Goal: Task Accomplishment & Management: Use online tool/utility

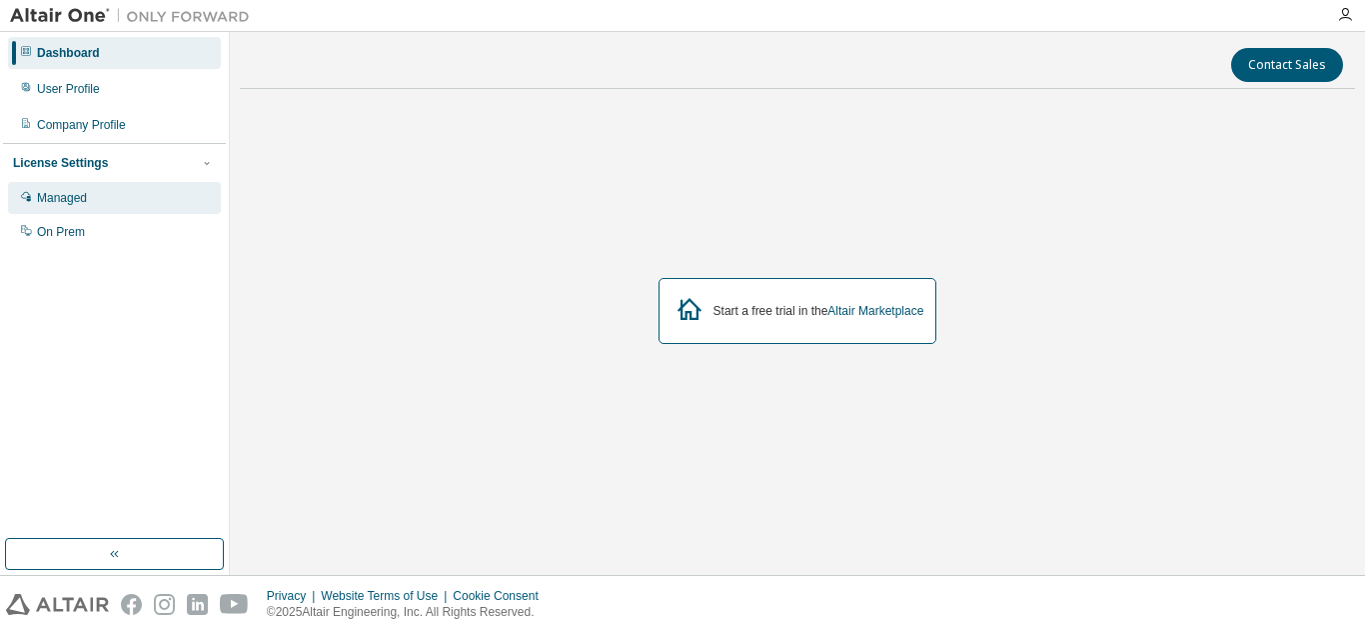
click at [98, 201] on div "Managed" at bounding box center [114, 198] width 213 height 32
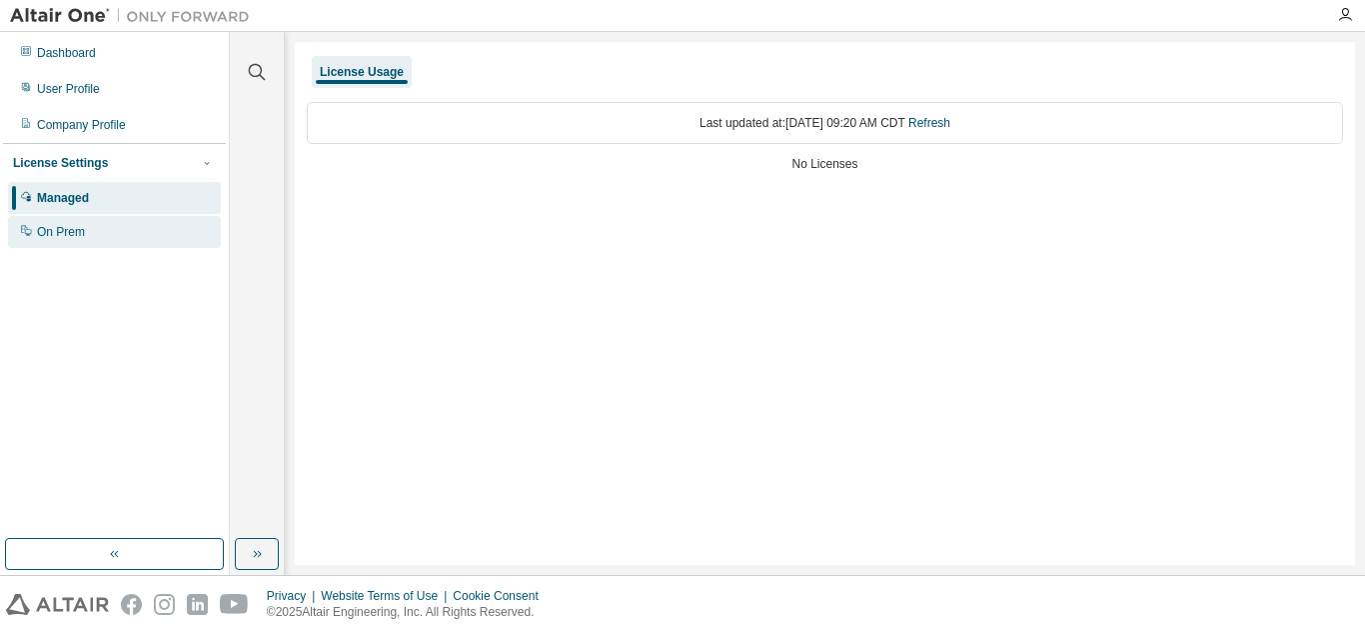
click at [98, 224] on div "On Prem" at bounding box center [114, 232] width 213 height 32
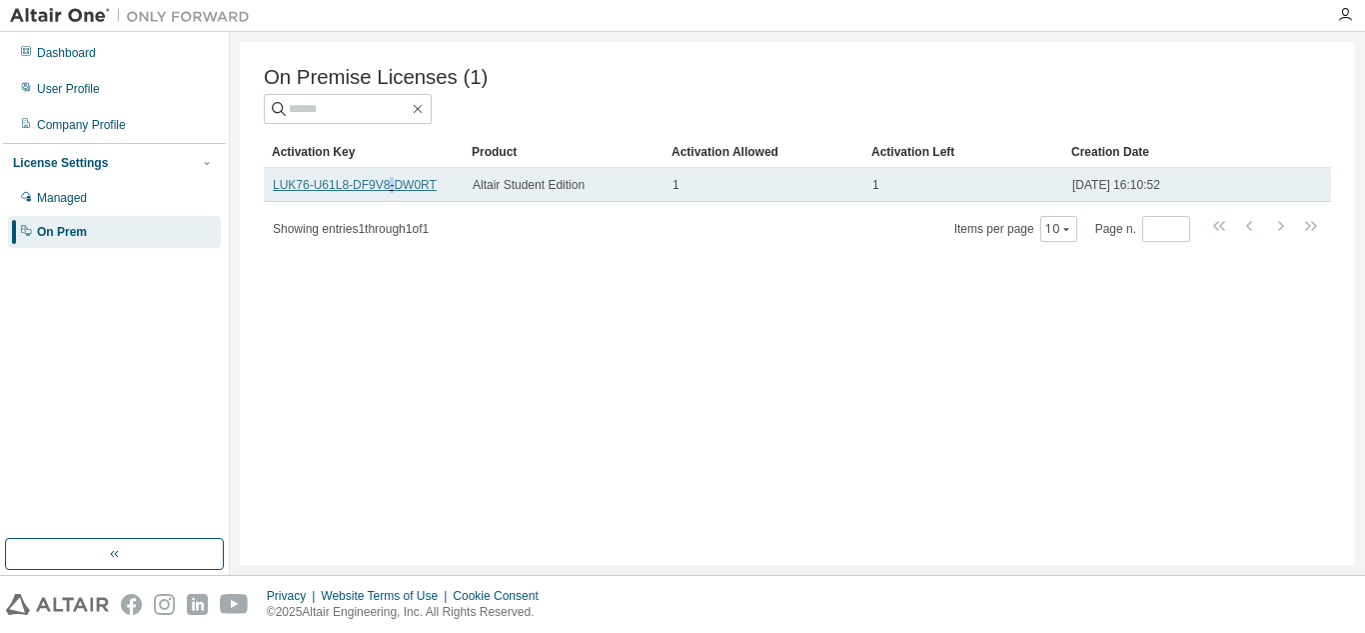
click at [378, 199] on td "LUK76-U61L8-DF9V8-DW0RT" at bounding box center [364, 185] width 200 height 34
click at [378, 192] on link "LUK76-U61L8-DF9V8-DW0RT" at bounding box center [355, 185] width 164 height 14
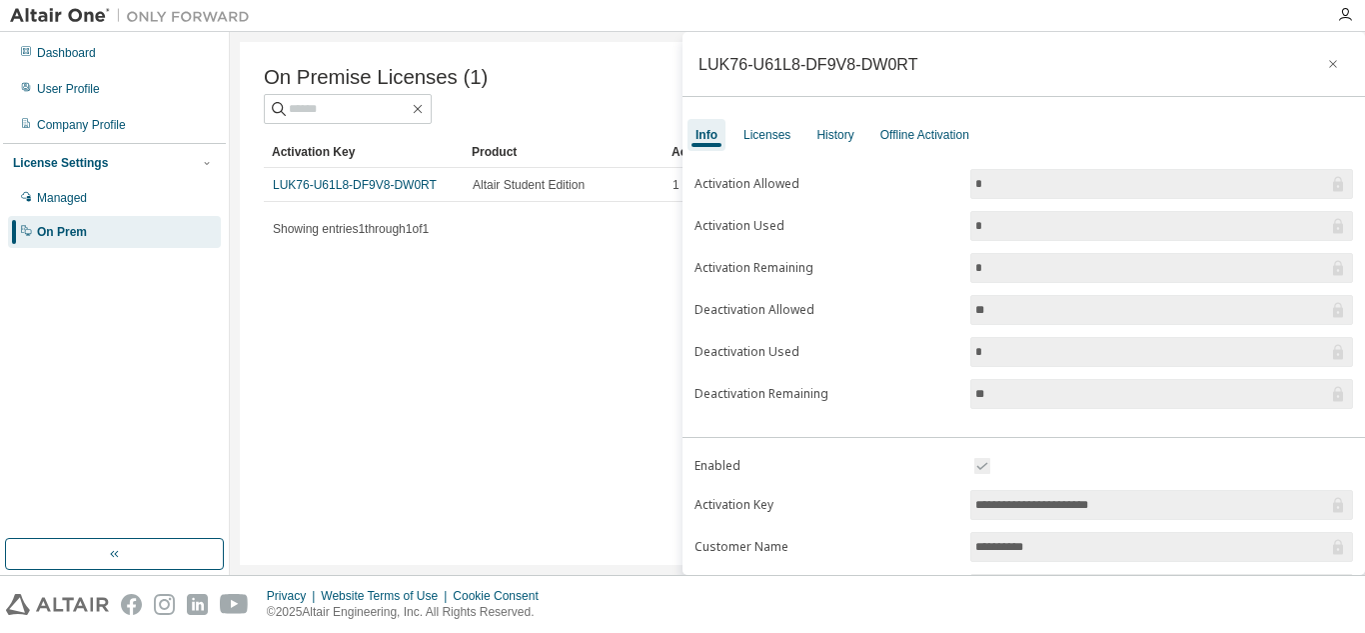
click at [1182, 495] on input "**********" at bounding box center [1152, 505] width 353 height 20
copy link "U61L8"
click at [380, 202] on td "LUK76-U61L8-DF9V8-DW0RT" at bounding box center [364, 185] width 200 height 34
click at [400, 190] on link "LUK76-U61L8-DF9V8-DW0RT" at bounding box center [355, 185] width 164 height 14
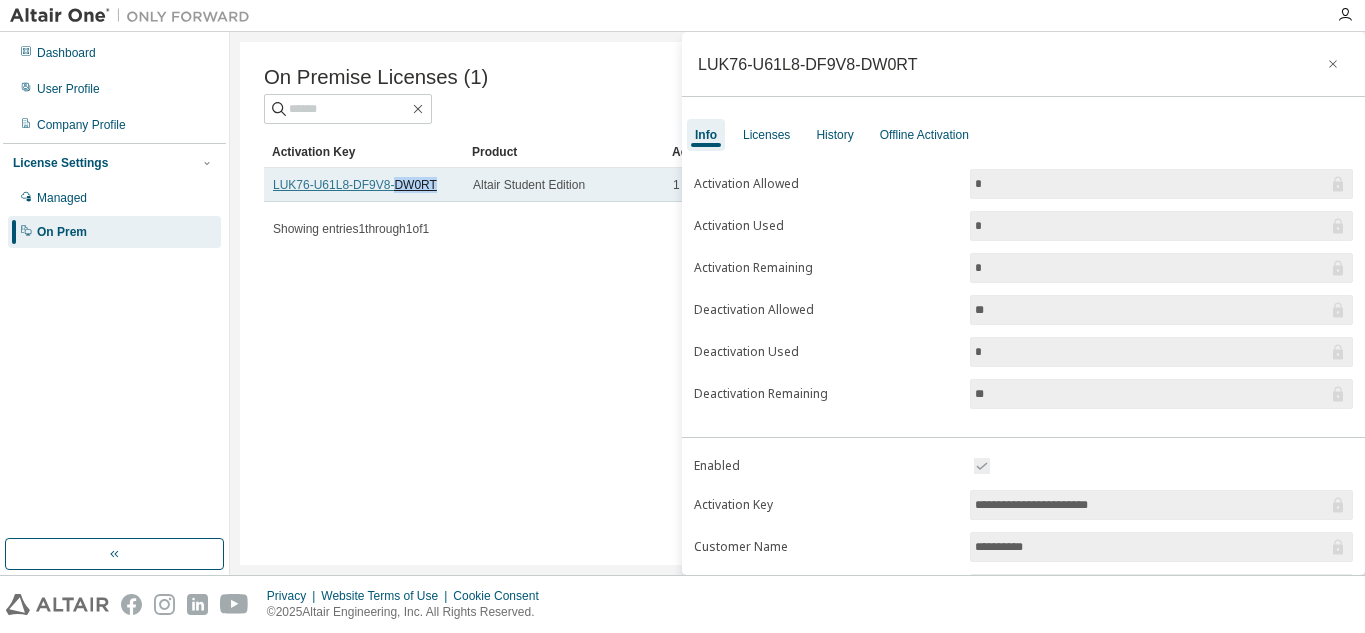
click at [400, 190] on link "LUK76-U61L8-DF9V8-DW0RT" at bounding box center [355, 185] width 164 height 14
drag, startPoint x: 441, startPoint y: 188, endPoint x: 273, endPoint y: 196, distance: 168.1
click at [273, 193] on div "LUK76-U61L8-DF9V8-DW0RT" at bounding box center [364, 185] width 182 height 16
copy link "LUK76-U61L8-DF9V8-DW0RT"
